Goal: Information Seeking & Learning: Learn about a topic

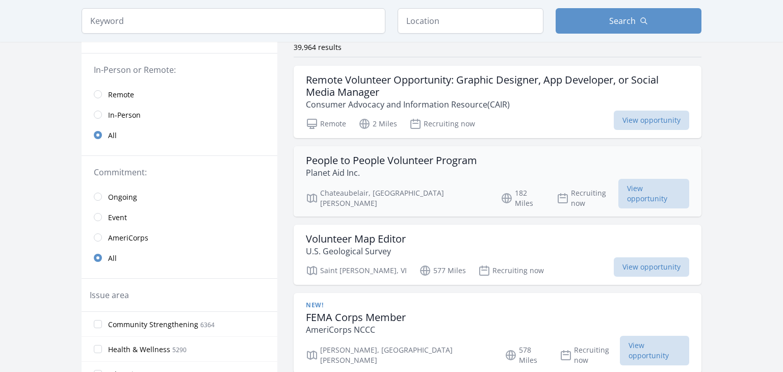
scroll to position [88, 0]
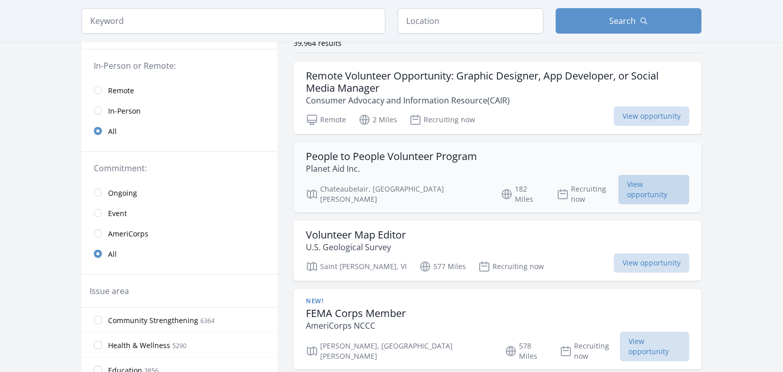
click at [671, 178] on span "View opportunity" at bounding box center [653, 190] width 71 height 30
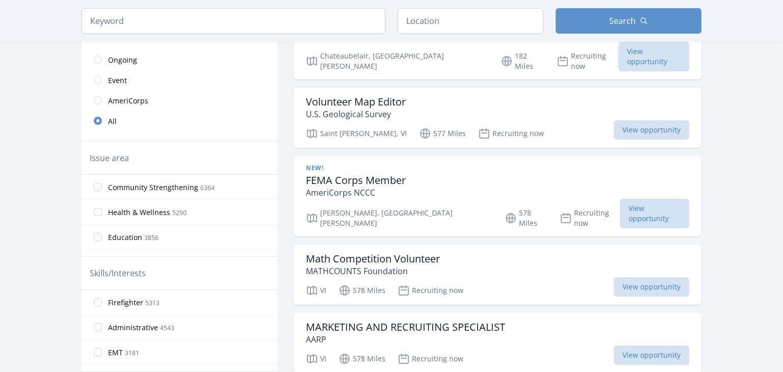
scroll to position [224, 0]
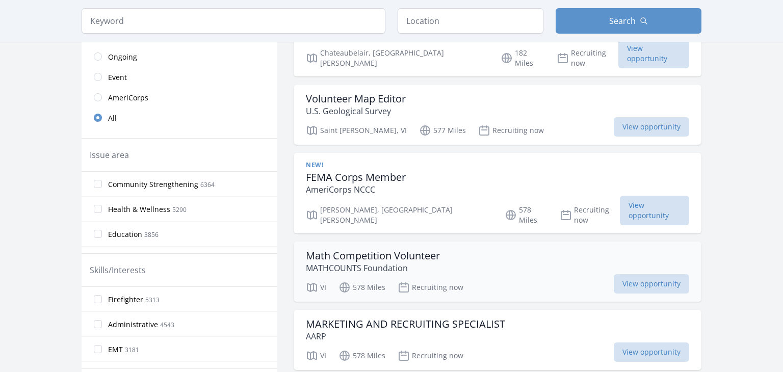
click at [370, 250] on h3 "Math Competition Volunteer" at bounding box center [373, 256] width 134 height 12
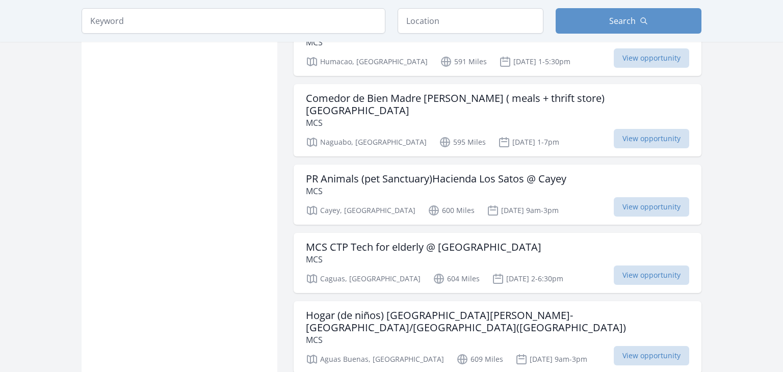
scroll to position [805, 0]
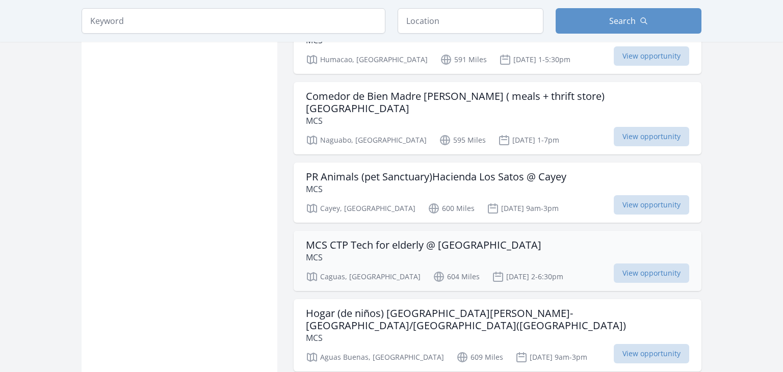
click at [434, 239] on h3 "MCS CTP Tech for elderly @ [GEOGRAPHIC_DATA]" at bounding box center [423, 245] width 235 height 12
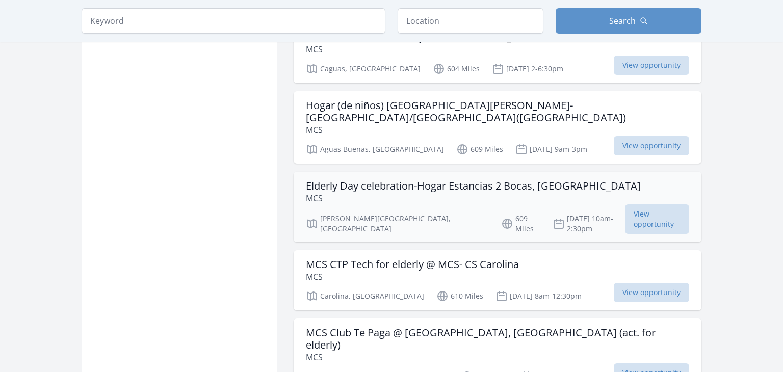
scroll to position [1017, 0]
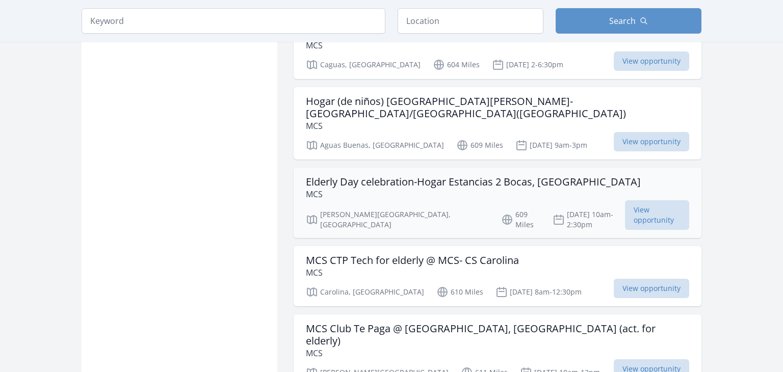
click at [430, 176] on h3 "Elderly Day celebration-Hogar Estancias 2 Bocas, [GEOGRAPHIC_DATA]" at bounding box center [473, 182] width 335 height 12
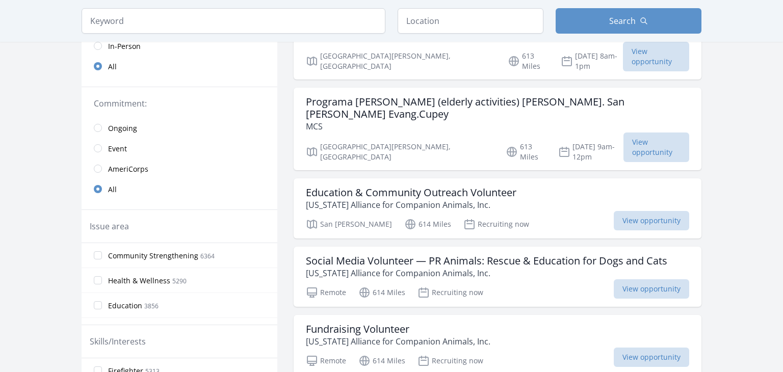
scroll to position [148, 0]
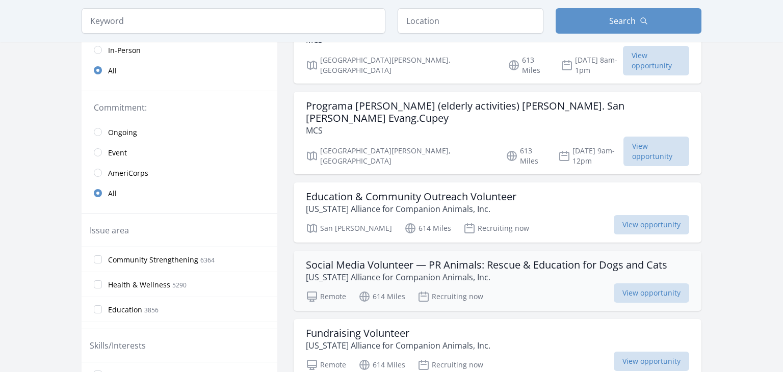
click at [491, 271] on p "Puerto Rico Alliance for Companion Animals, Inc." at bounding box center [486, 277] width 361 height 12
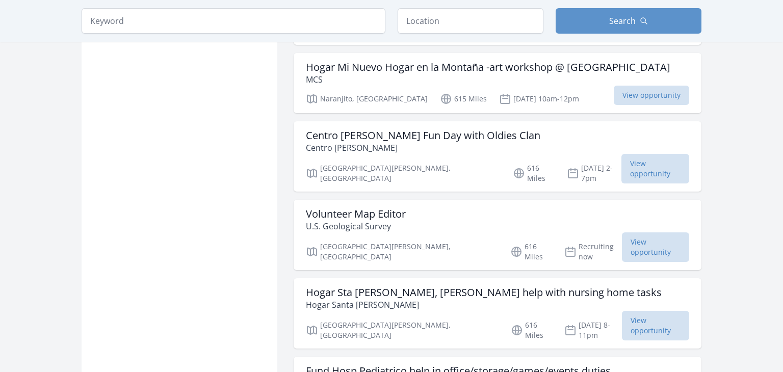
scroll to position [837, 0]
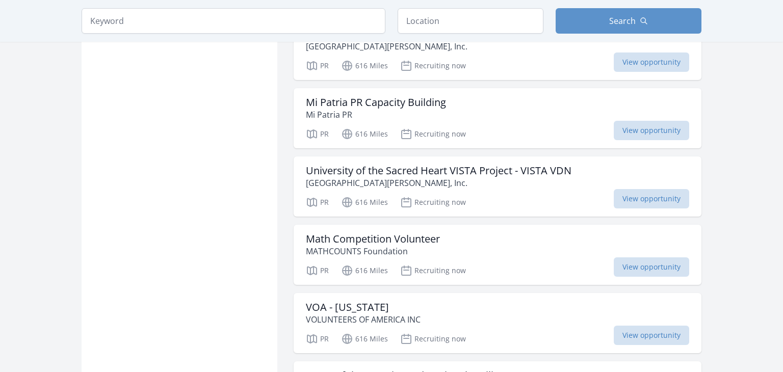
scroll to position [2147, 0]
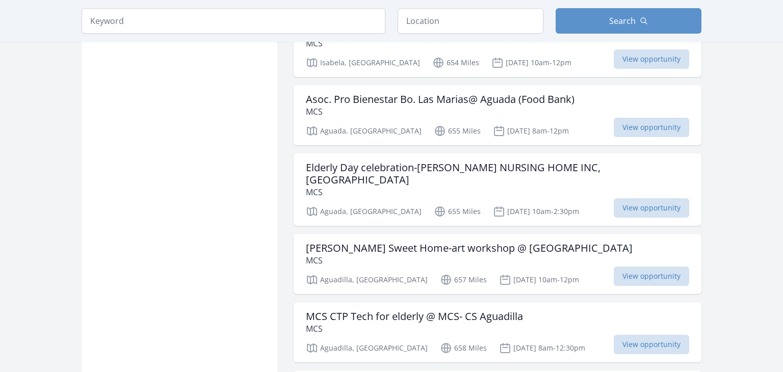
scroll to position [3909, 0]
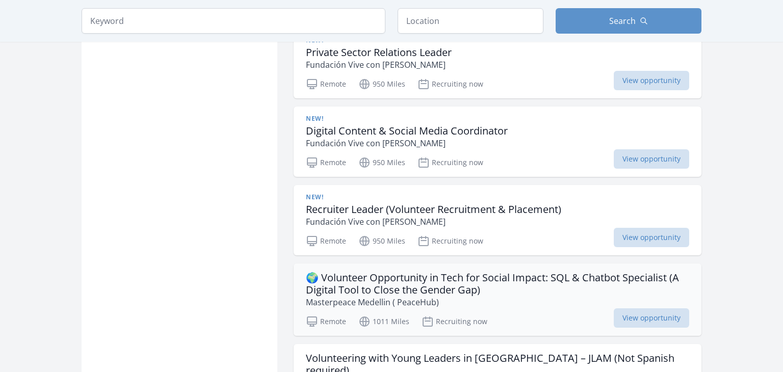
scroll to position [5021, 0]
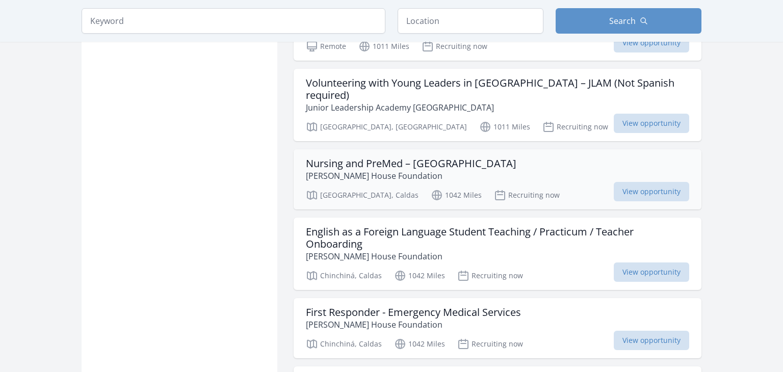
scroll to position [5296, 0]
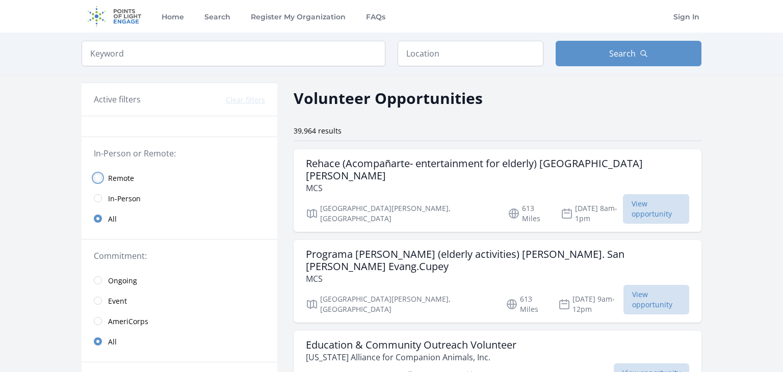
click at [98, 178] on input "radio" at bounding box center [98, 178] width 8 height 8
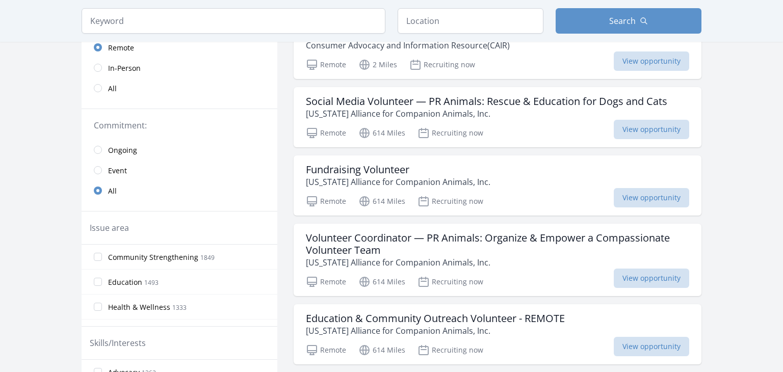
scroll to position [148, 0]
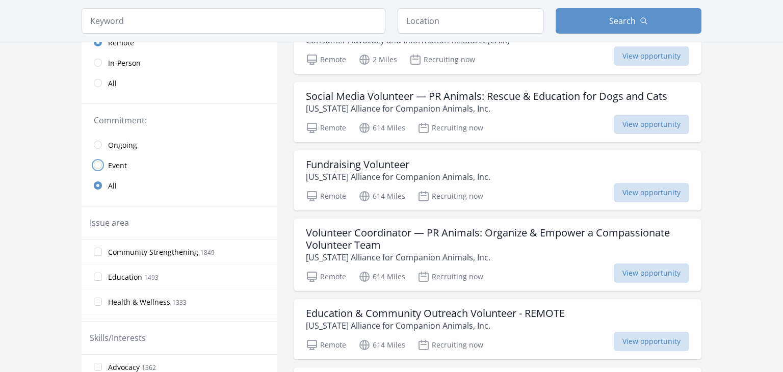
click at [97, 165] on input "radio" at bounding box center [98, 165] width 8 height 8
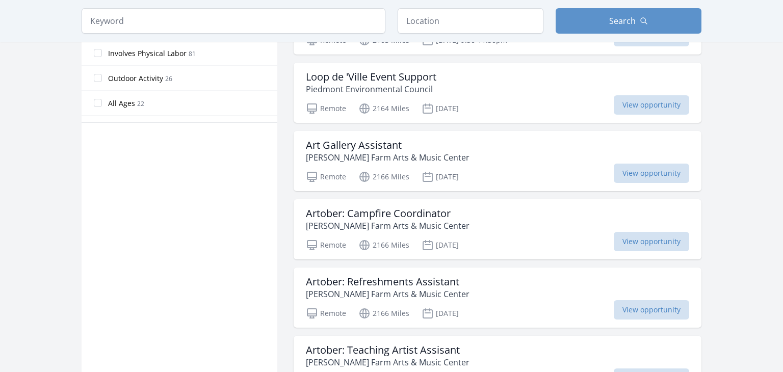
scroll to position [579, 0]
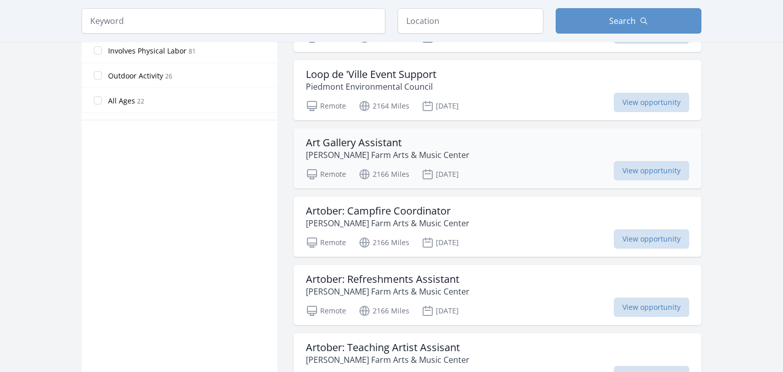
click at [368, 137] on h3 "Art Gallery Assistant" at bounding box center [388, 143] width 164 height 12
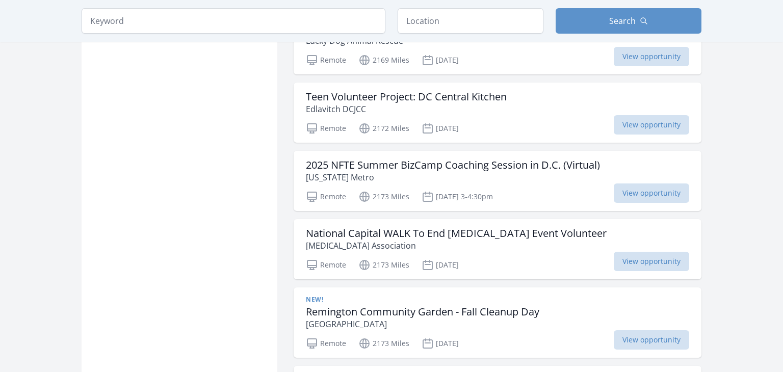
scroll to position [1119, 0]
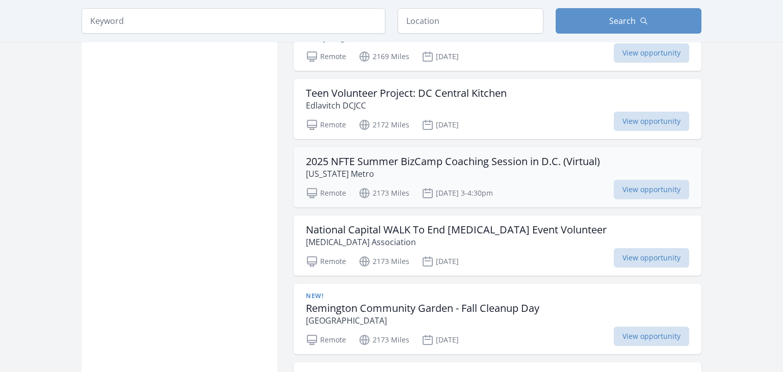
click at [422, 155] on h3 "2025 NFTE Summer BizCamp Coaching Session in D.C. (Virtual)" at bounding box center [453, 161] width 294 height 12
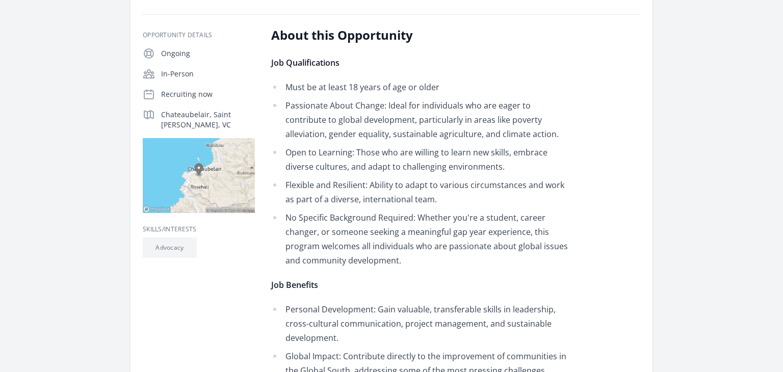
scroll to position [161, 0]
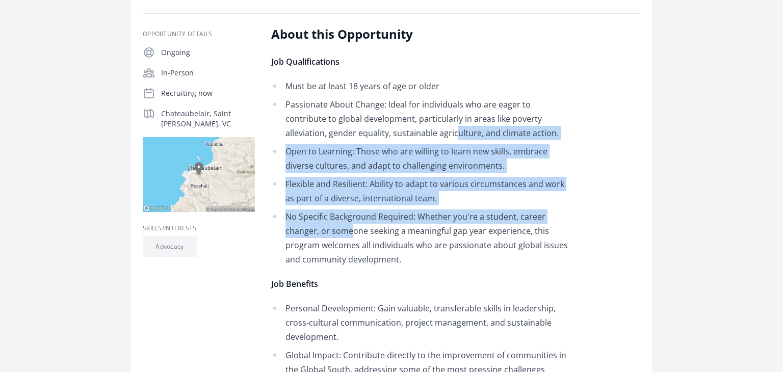
drag, startPoint x: 386, startPoint y: 135, endPoint x: 353, endPoint y: 230, distance: 100.2
click at [353, 230] on ul "Must be at least 18 years of age or older Passionate About Change: Ideal for in…" at bounding box center [420, 172] width 298 height 187
click at [353, 230] on li "No Specific Background Required: Whether you're a student, career changer, or s…" at bounding box center [420, 237] width 298 height 57
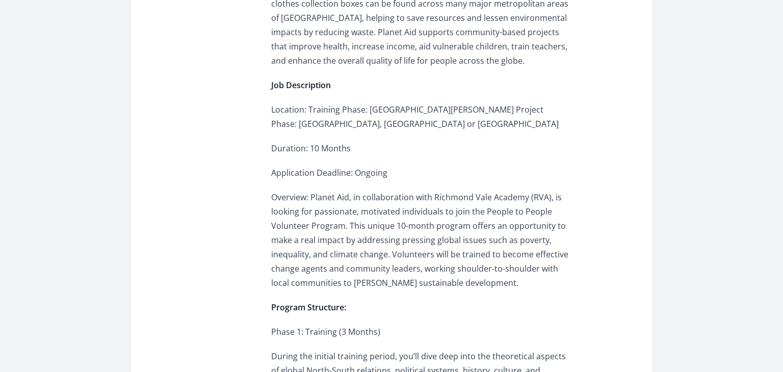
scroll to position [691, 0]
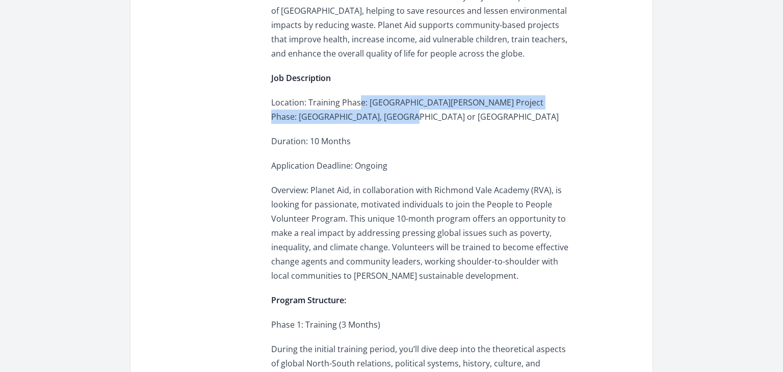
drag, startPoint x: 358, startPoint y: 97, endPoint x: 368, endPoint y: 116, distance: 21.2
click at [368, 116] on p "Location: Training Phase: Saint Vincent and the Grenadines Project Phase: Zambi…" at bounding box center [420, 109] width 298 height 29
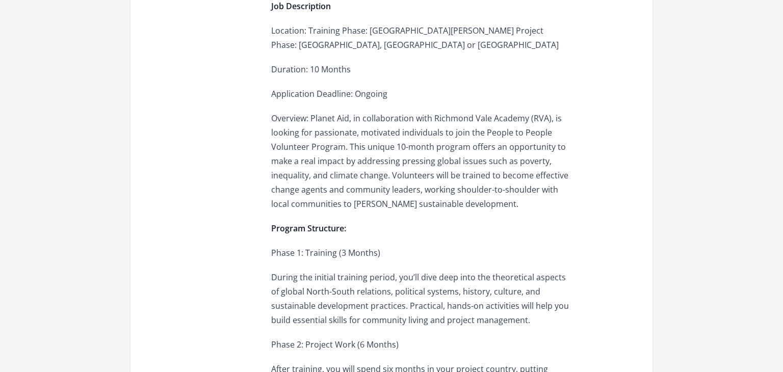
scroll to position [763, 0]
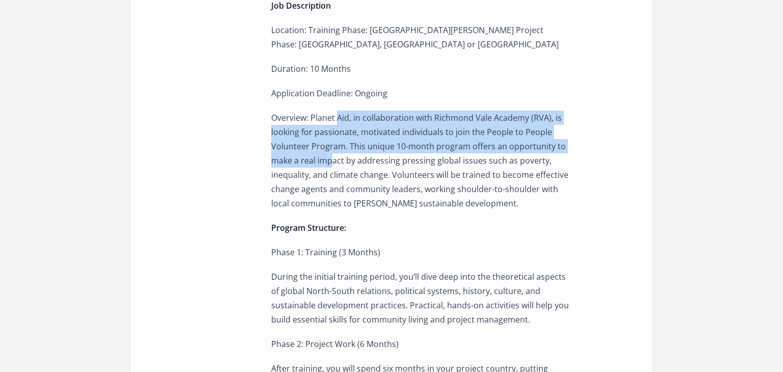
drag, startPoint x: 339, startPoint y: 117, endPoint x: 330, endPoint y: 166, distance: 50.2
click at [330, 166] on p "Overview: Planet Aid, in collaboration with Richmond Vale Academy (RVA), is loo…" at bounding box center [420, 161] width 298 height 100
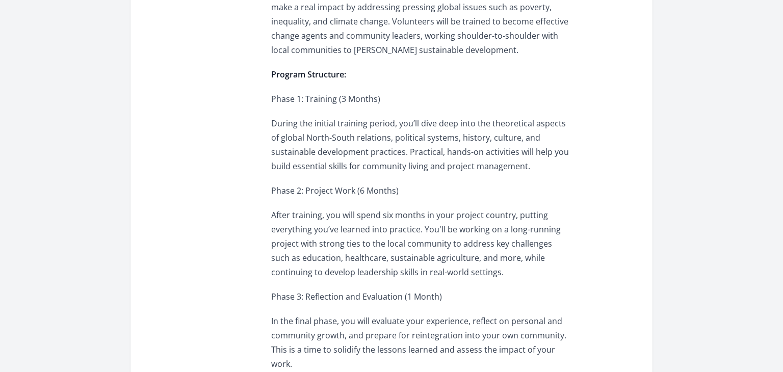
scroll to position [921, 0]
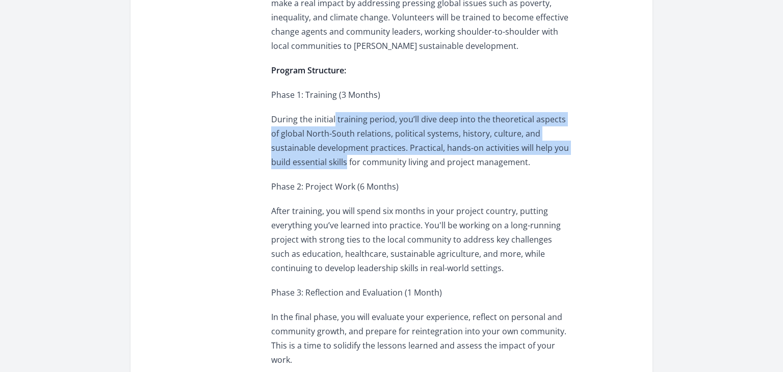
drag, startPoint x: 334, startPoint y: 120, endPoint x: 325, endPoint y: 163, distance: 43.9
click at [325, 163] on p "During the initial training period, you’ll dive deep into the theoretical aspec…" at bounding box center [420, 140] width 298 height 57
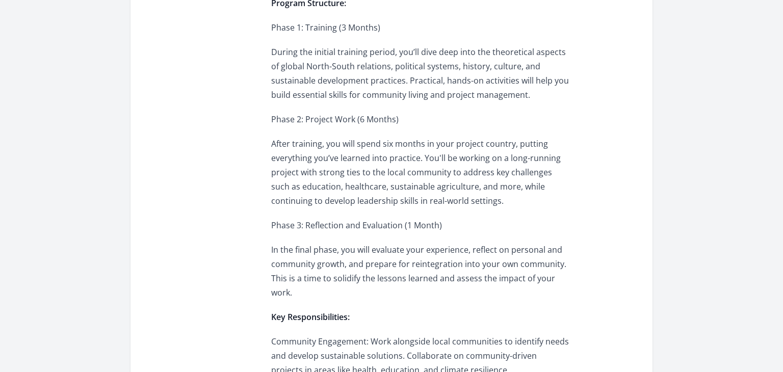
scroll to position [988, 0]
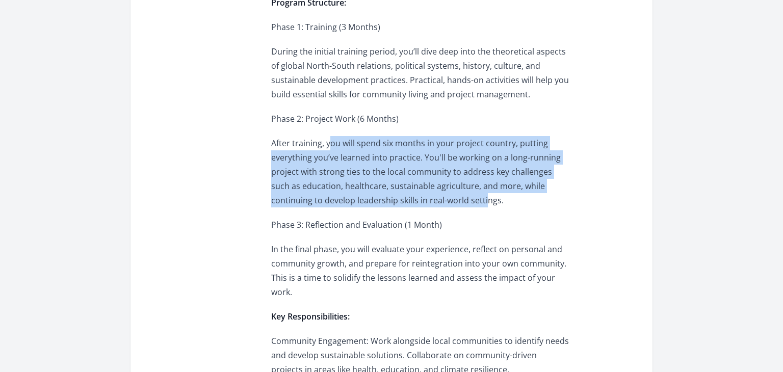
drag, startPoint x: 330, startPoint y: 140, endPoint x: 434, endPoint y: 201, distance: 121.0
click at [434, 201] on p "After training, you will spend six months in your project country, putting ever…" at bounding box center [420, 171] width 298 height 71
click at [422, 209] on div "Job Qualifications Must be at least 18 years of age or older Passionate About C…" at bounding box center [420, 42] width 298 height 1630
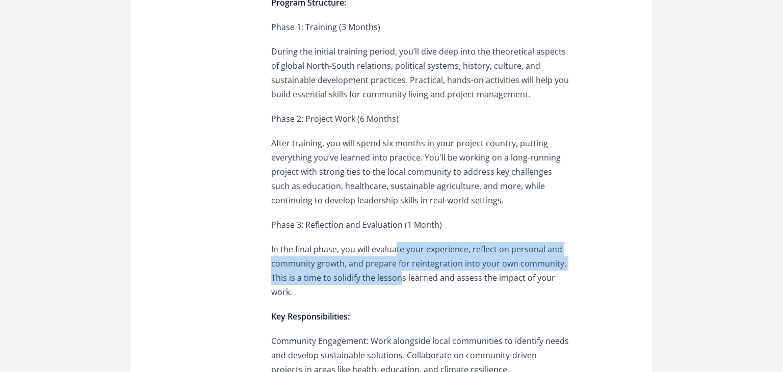
drag, startPoint x: 395, startPoint y: 248, endPoint x: 401, endPoint y: 273, distance: 25.1
click at [401, 273] on p "In the final phase, you will evaluate your experience, reflect on personal and …" at bounding box center [420, 270] width 298 height 57
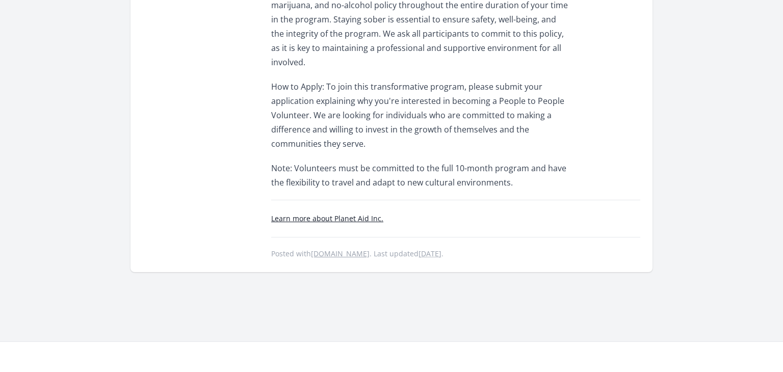
scroll to position [1658, 0]
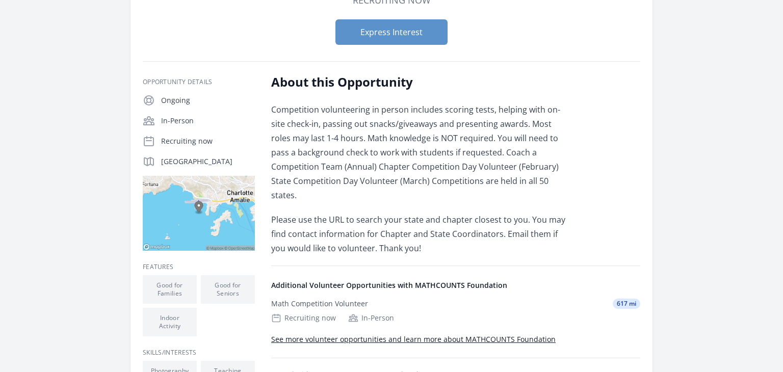
scroll to position [114, 0]
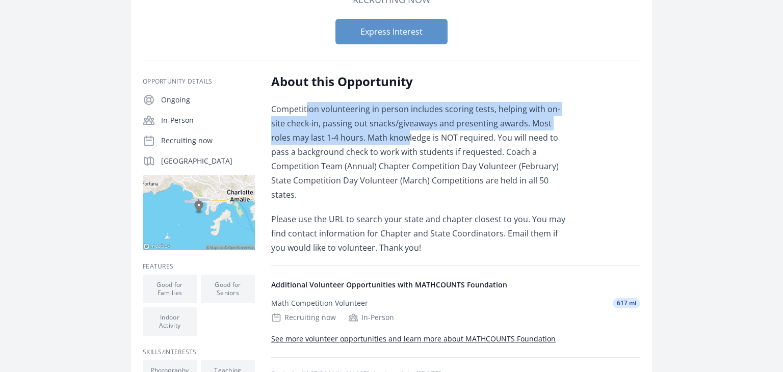
drag, startPoint x: 307, startPoint y: 109, endPoint x: 367, endPoint y: 143, distance: 68.9
click at [367, 143] on p "Competition volunteering in person includes scoring tests, helping with on-site…" at bounding box center [420, 152] width 298 height 100
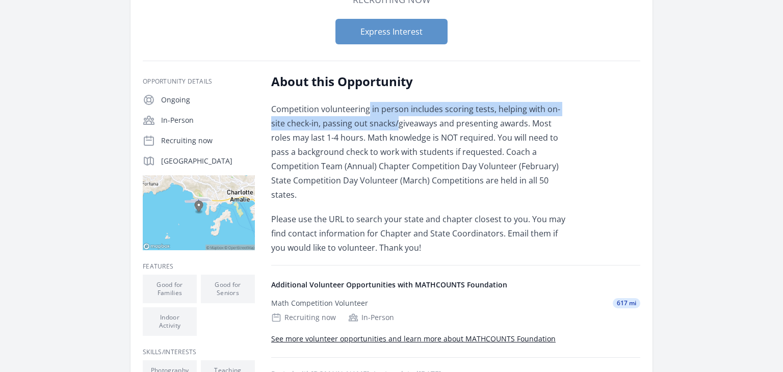
drag, startPoint x: 368, startPoint y: 113, endPoint x: 382, endPoint y: 125, distance: 18.7
click at [382, 125] on p "Competition volunteering in person includes scoring tests, helping with on-site…" at bounding box center [420, 152] width 298 height 100
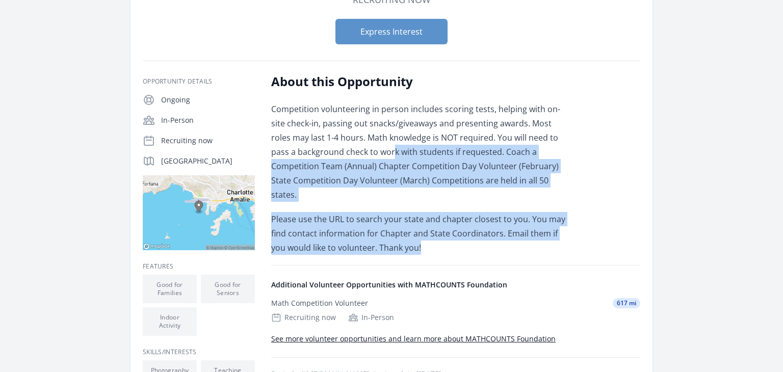
drag, startPoint x: 368, startPoint y: 145, endPoint x: 410, endPoint y: 232, distance: 95.9
click at [410, 232] on div "Competition volunteering in person includes scoring tests, helping with on-site…" at bounding box center [420, 178] width 298 height 153
click at [410, 232] on p "Please use the URL to search your state and chapter closest to you. You may fin…" at bounding box center [420, 233] width 298 height 43
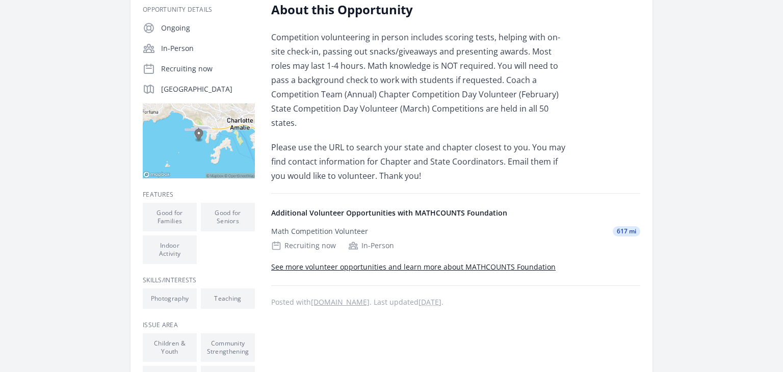
scroll to position [186, 0]
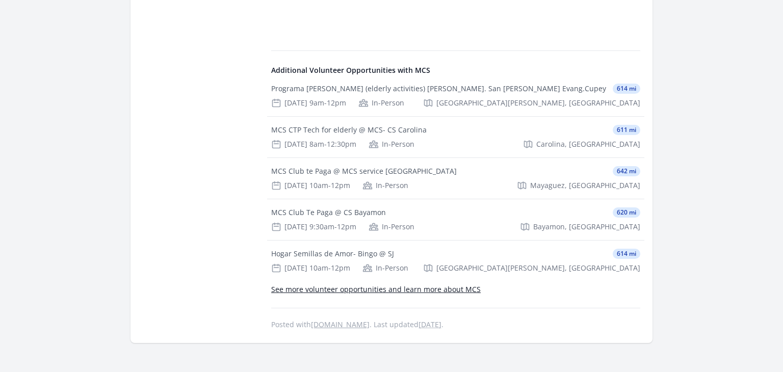
scroll to position [518, 0]
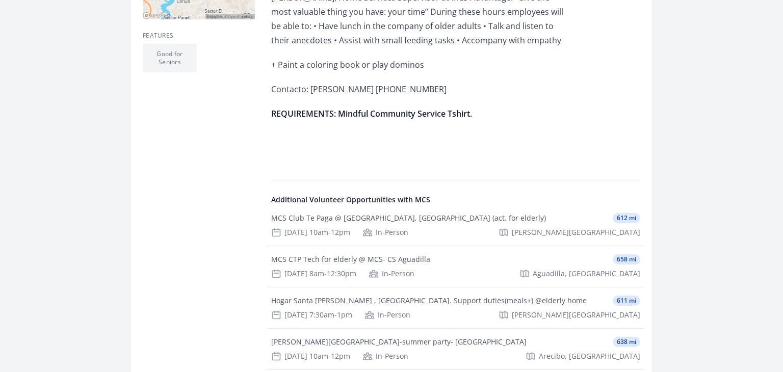
scroll to position [373, 0]
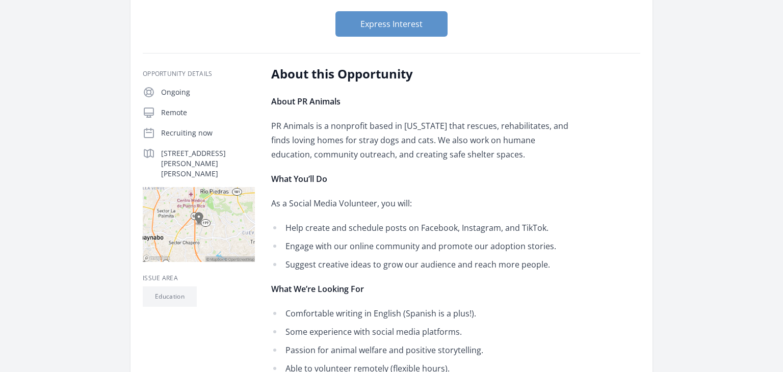
scroll to position [145, 0]
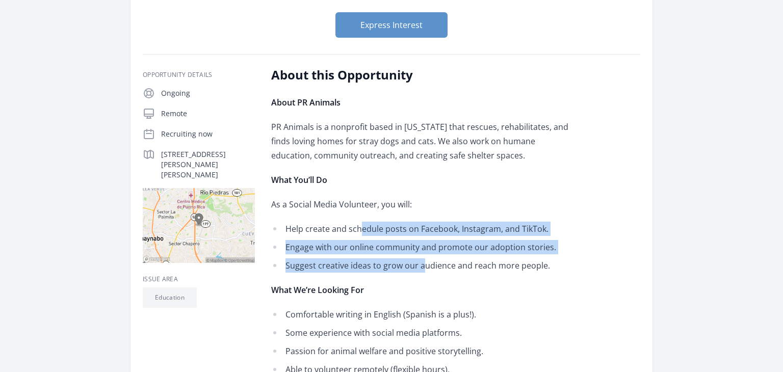
drag, startPoint x: 361, startPoint y: 233, endPoint x: 424, endPoint y: 254, distance: 66.5
click at [424, 254] on ul "Help create and schedule posts on Facebook, Instagram, and TikTok. Engage with …" at bounding box center [420, 247] width 298 height 51
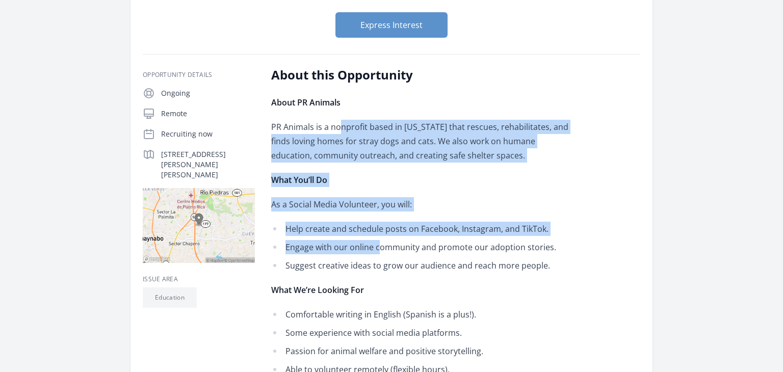
drag, startPoint x: 341, startPoint y: 129, endPoint x: 379, endPoint y: 239, distance: 116.5
click at [379, 239] on div "About PR Animals PR Animals is a nonprofit based in Puerto Rico that rescues, r…" at bounding box center [420, 235] width 298 height 281
click at [379, 240] on li "Engage with our online community and promote our adoption stories." at bounding box center [420, 247] width 298 height 14
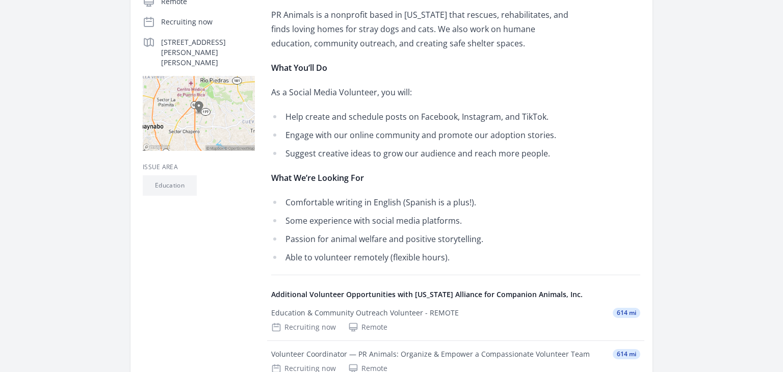
scroll to position [257, 0]
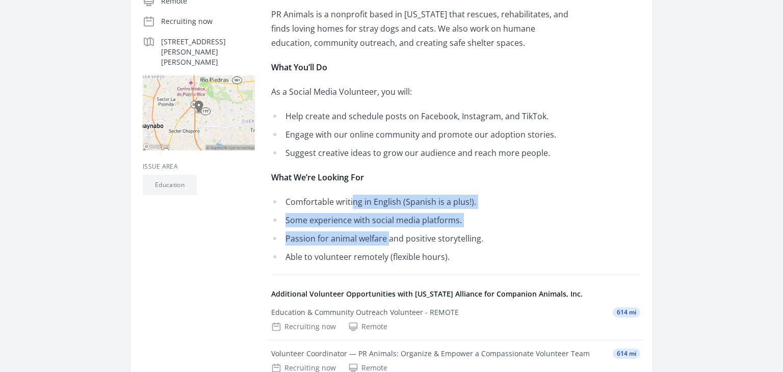
drag, startPoint x: 352, startPoint y: 205, endPoint x: 388, endPoint y: 228, distance: 42.8
click at [388, 228] on ul "Comfortable writing in English (Spanish is a plus!). Some experience with socia…" at bounding box center [420, 229] width 298 height 69
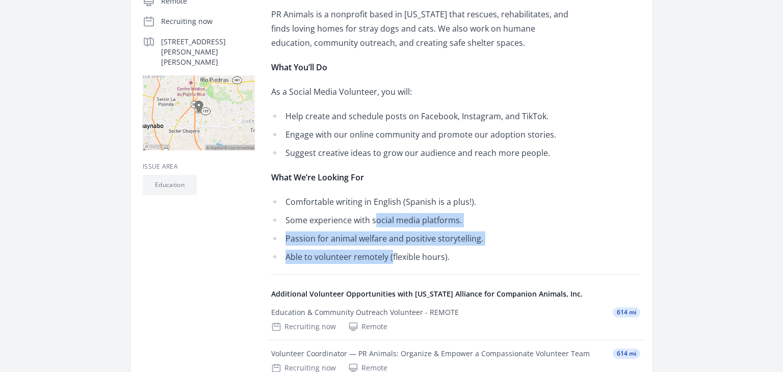
drag, startPoint x: 375, startPoint y: 222, endPoint x: 391, endPoint y: 255, distance: 37.1
click at [391, 255] on ul "Comfortable writing in English (Spanish is a plus!). Some experience with socia…" at bounding box center [420, 229] width 298 height 69
click at [391, 255] on li "Able to volunteer remotely (flexible hours)." at bounding box center [420, 257] width 298 height 14
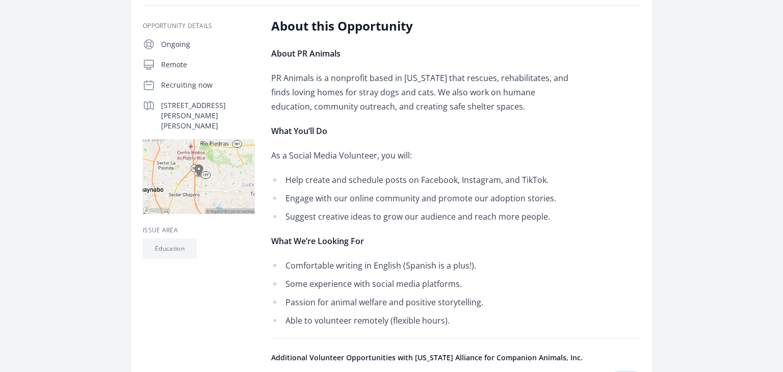
scroll to position [194, 0]
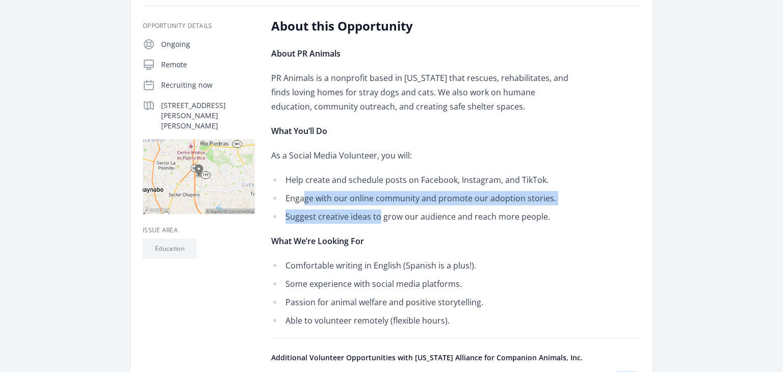
drag, startPoint x: 303, startPoint y: 198, endPoint x: 379, endPoint y: 216, distance: 77.6
click at [379, 216] on ul "Help create and schedule posts on Facebook, Instagram, and TikTok. Engage with …" at bounding box center [420, 198] width 298 height 51
click at [379, 216] on li "Suggest creative ideas to grow our audience and reach more people." at bounding box center [420, 216] width 298 height 14
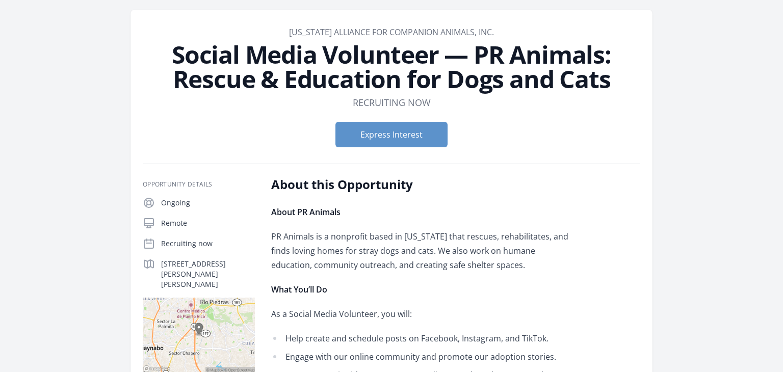
scroll to position [0, 0]
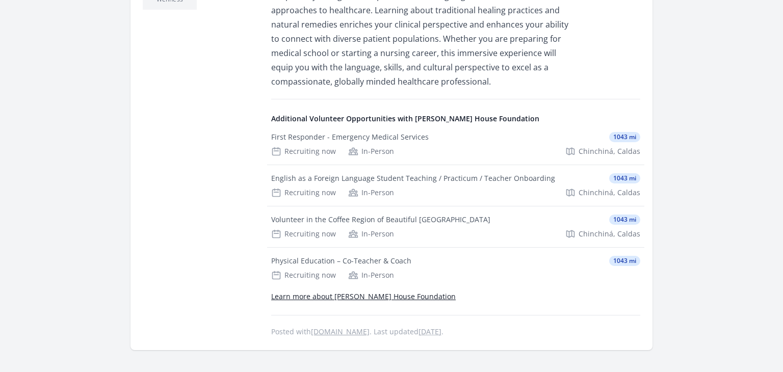
scroll to position [472, 0]
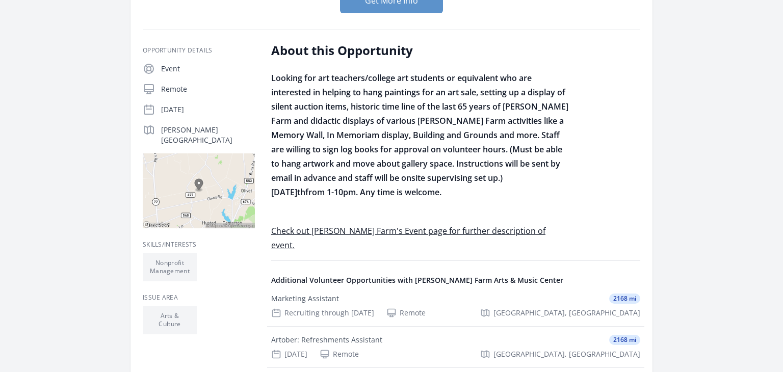
scroll to position [144, 0]
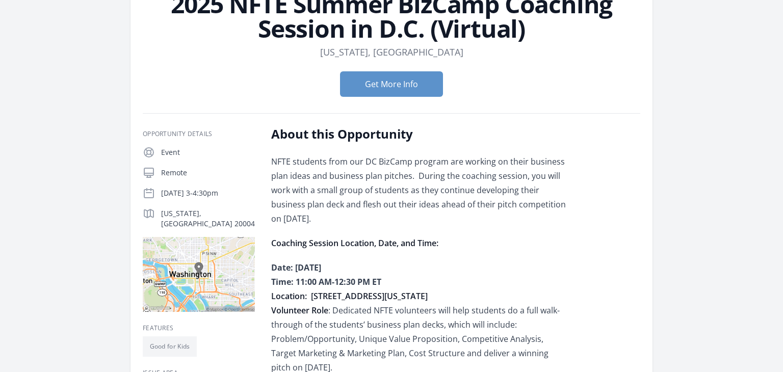
scroll to position [88, 0]
